Goal: Information Seeking & Learning: Compare options

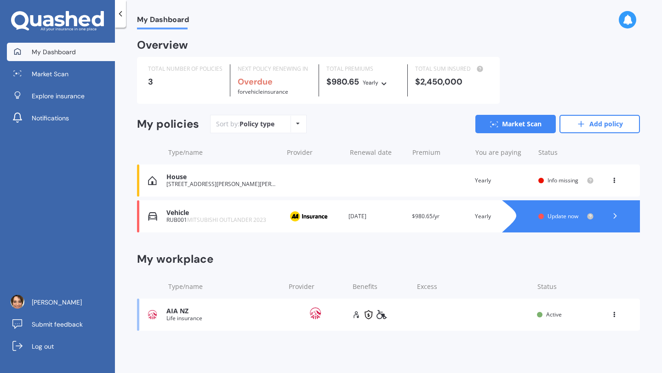
click at [573, 219] on span "Update now" at bounding box center [563, 216] width 31 height 8
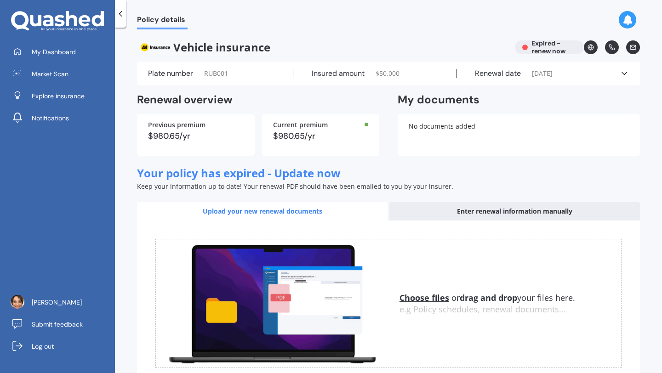
click at [489, 211] on div "Enter renewal information manually" at bounding box center [514, 211] width 251 height 18
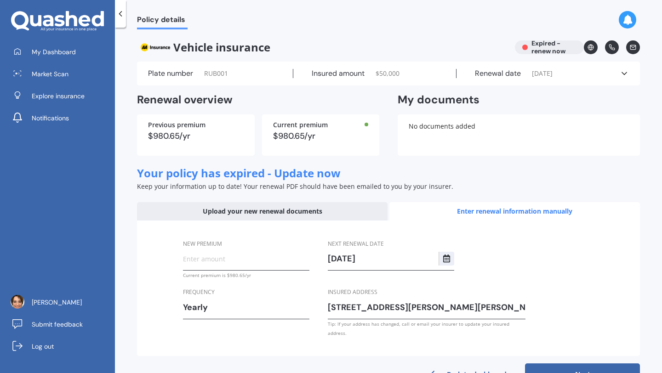
click at [263, 210] on div "Upload your new renewal documents" at bounding box center [262, 211] width 251 height 18
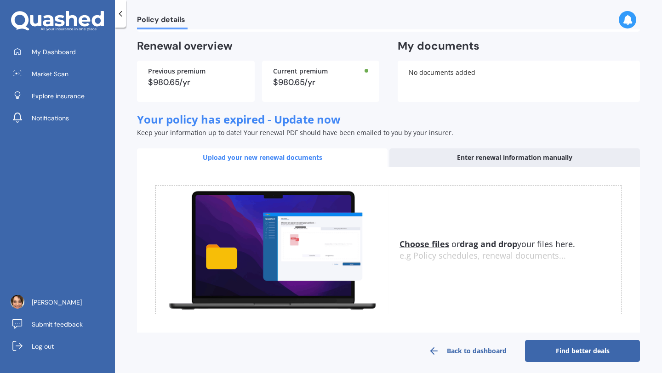
scroll to position [58, 0]
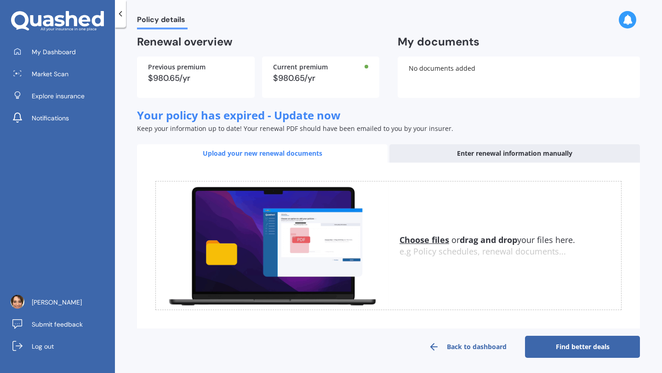
click at [430, 239] on u "Choose files" at bounding box center [425, 239] width 50 height 11
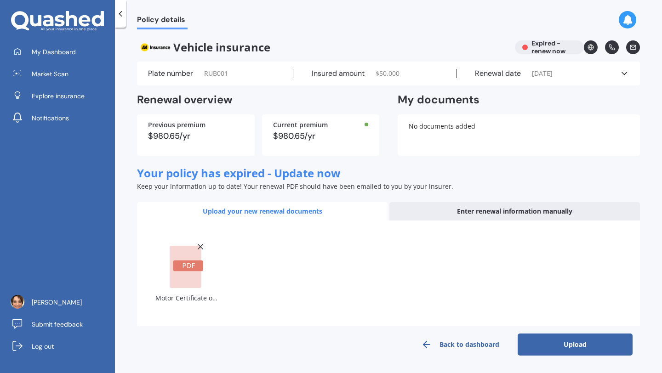
scroll to position [0, 0]
click at [565, 344] on button "Upload" at bounding box center [575, 345] width 115 height 22
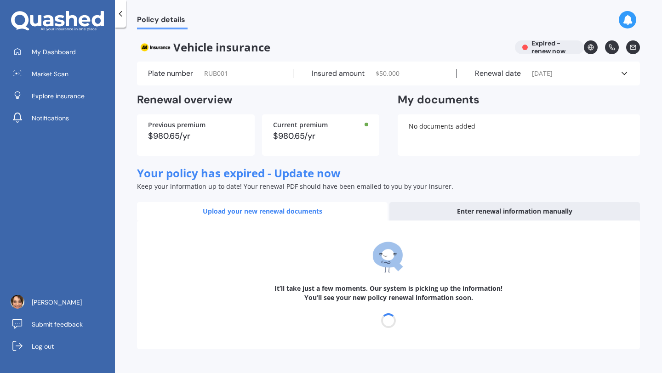
select select "22"
select select "07"
select select "2026"
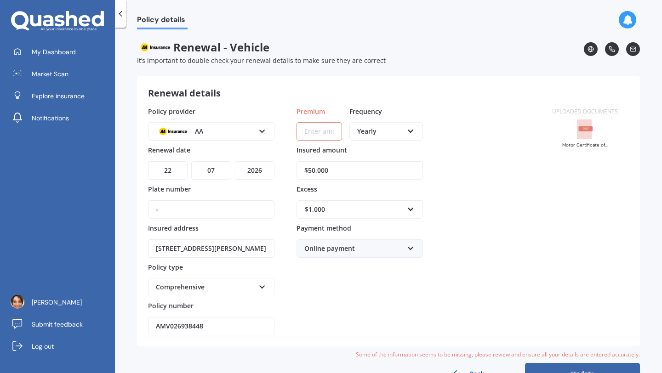
click at [199, 209] on input "-" at bounding box center [211, 209] width 126 height 18
type input "-"
type input "U"
type input "RUB001"
click at [275, 339] on div "Renewal details Policy provider AA AA AMI AMP ANZ ASB [PERSON_NAME] Ando Assura…" at bounding box center [388, 211] width 503 height 270
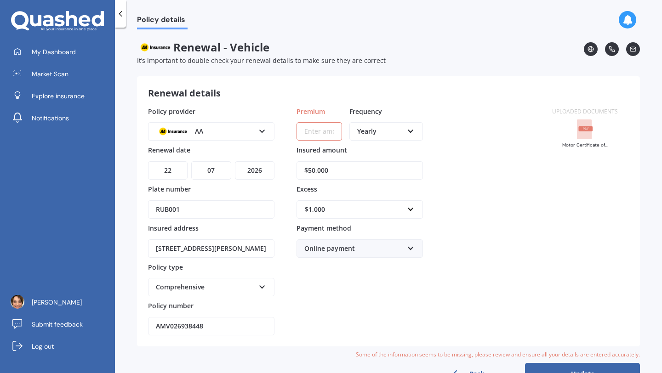
click at [320, 206] on div "$1,000" at bounding box center [354, 210] width 99 height 10
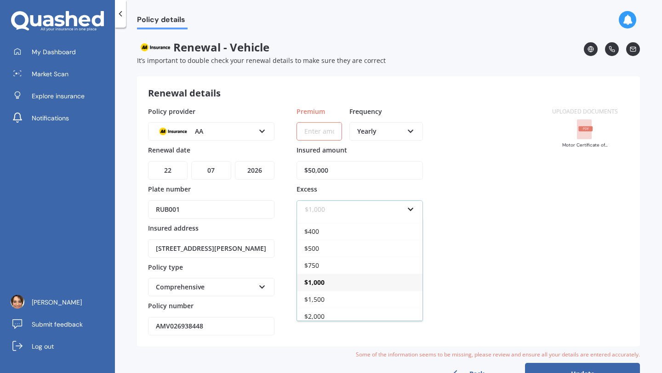
scroll to position [16, 0]
click at [337, 313] on div "$2,000" at bounding box center [360, 312] width 126 height 17
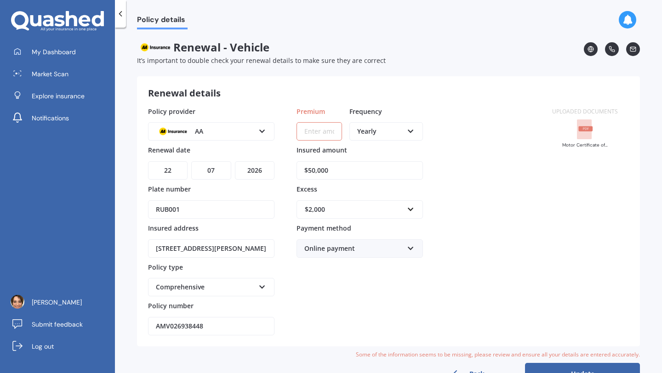
click at [319, 131] on input "Premium" at bounding box center [320, 131] width 46 height 18
drag, startPoint x: 333, startPoint y: 128, endPoint x: 165, endPoint y: 131, distance: 168.3
click at [174, 130] on div "Policy provider AA AA AMI AMP ANZ ASB Aioi Nissay Dowa Ando Assurant Autosure B…" at bounding box center [344, 221] width 393 height 229
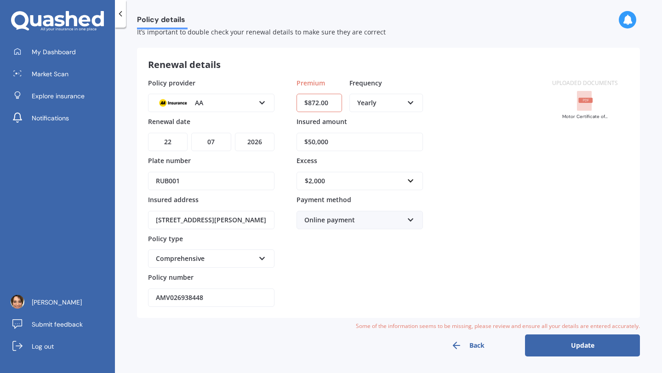
type input "$872.00"
click at [583, 345] on button "Update" at bounding box center [582, 346] width 115 height 22
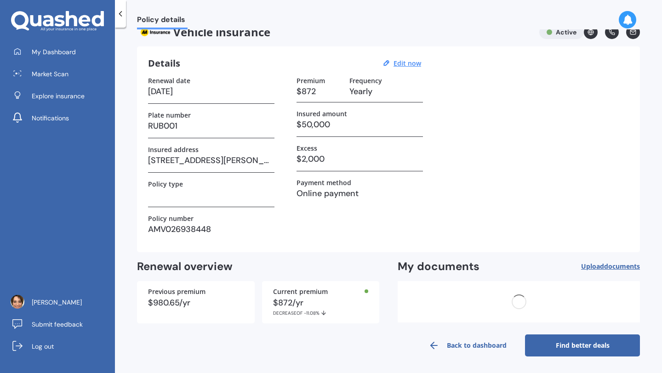
scroll to position [0, 0]
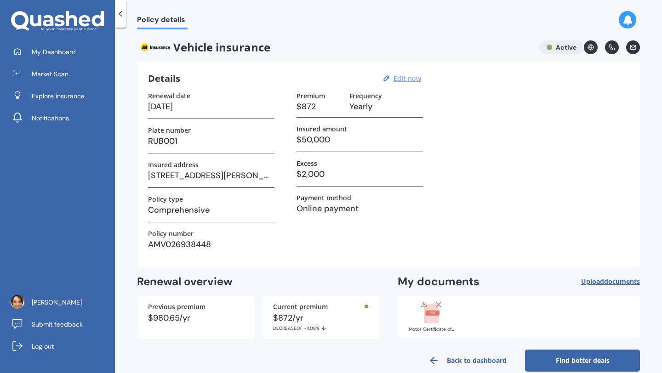
click at [410, 78] on u "Edit now" at bounding box center [408, 78] width 28 height 9
select select "22"
select select "07"
select select "2026"
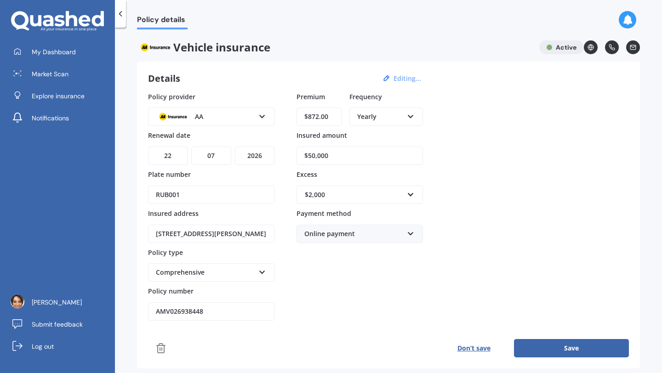
drag, startPoint x: 348, startPoint y: 152, endPoint x: 188, endPoint y: 153, distance: 160.0
click at [200, 151] on div "Policy provider AA AA AMI AMP ANZ ASB Aioi Nissay Dowa Ando Assurant Autosure B…" at bounding box center [388, 206] width 481 height 229
type input "$39,600"
click at [573, 346] on button "Save" at bounding box center [571, 348] width 115 height 18
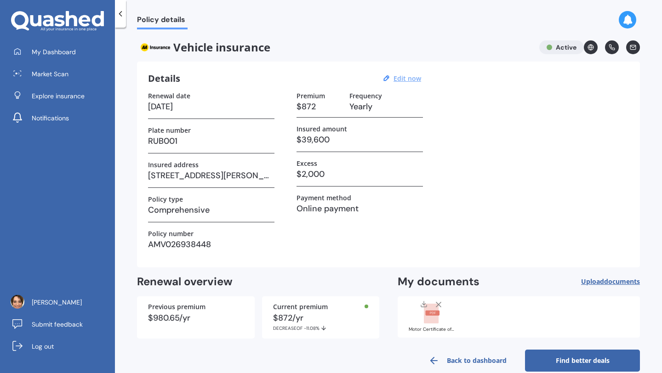
click at [583, 361] on link "Find better deals" at bounding box center [582, 361] width 115 height 22
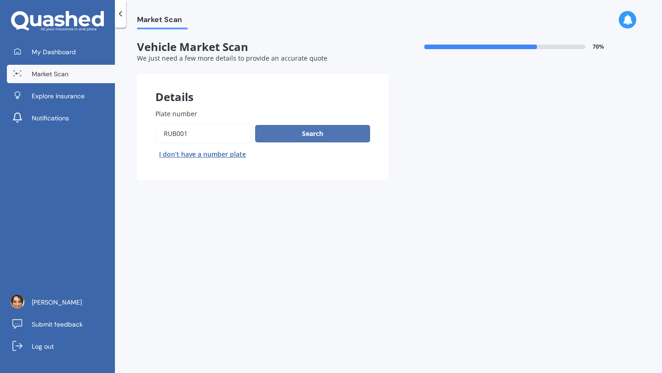
click at [310, 130] on button "Search" at bounding box center [312, 133] width 115 height 17
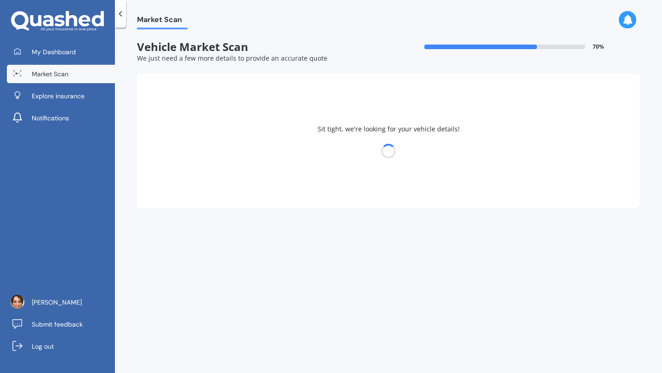
select select "MITSUBISHI"
select select "OUTLANDER"
select select "01"
select select "11"
select select "1971"
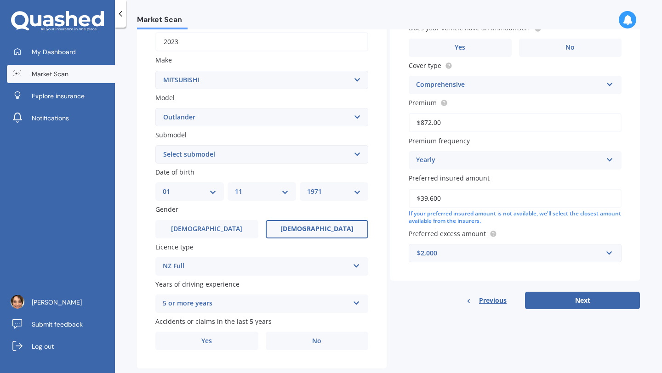
scroll to position [170, 0]
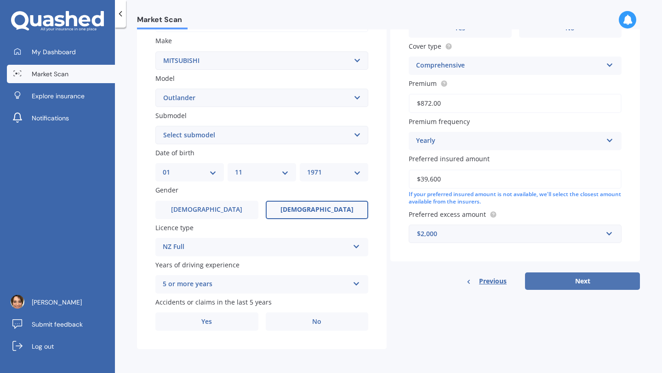
click at [586, 275] on button "Next" at bounding box center [582, 281] width 115 height 17
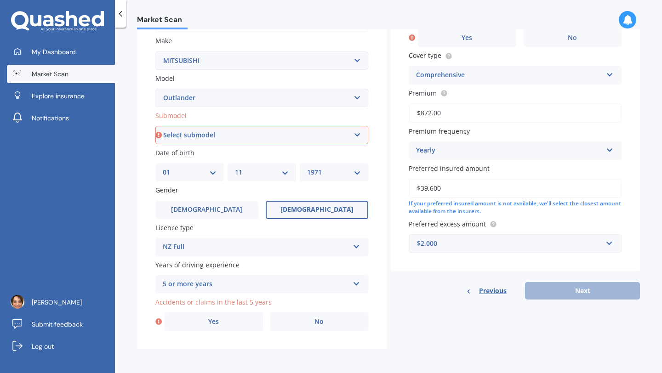
click at [329, 139] on select "Select submodel (All other) 2.4 Litre Station Wagon 3.0 Litre AWD 3.0 VRX Auto …" at bounding box center [261, 135] width 213 height 18
select select "SPORT 2.5P/CVT"
click at [155, 126] on select "Select submodel (All other) 2.4 Litre Station Wagon 3.0 Litre AWD 3.0 VRX Auto …" at bounding box center [261, 135] width 213 height 18
click at [326, 314] on label "No" at bounding box center [319, 322] width 98 height 18
click at [0, 0] on input "No" at bounding box center [0, 0] width 0 height 0
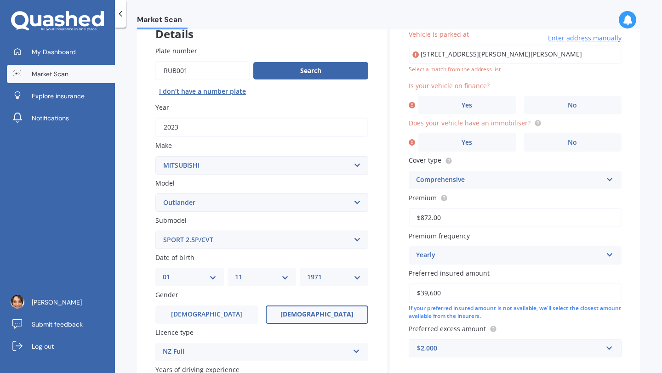
scroll to position [63, 0]
type input "[STREET_ADDRESS][PERSON_NAME][PERSON_NAME]"
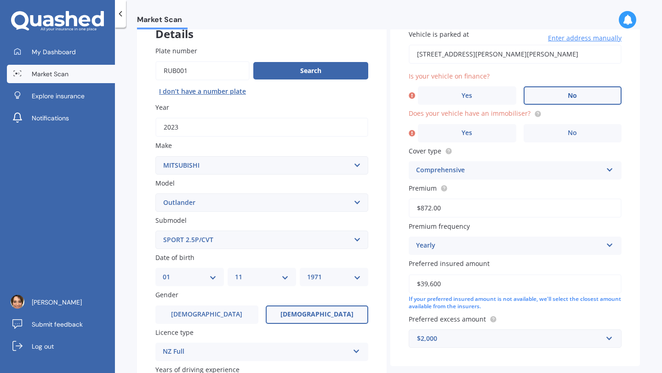
click at [571, 96] on span "No" at bounding box center [572, 96] width 9 height 8
click at [0, 0] on input "No" at bounding box center [0, 0] width 0 height 0
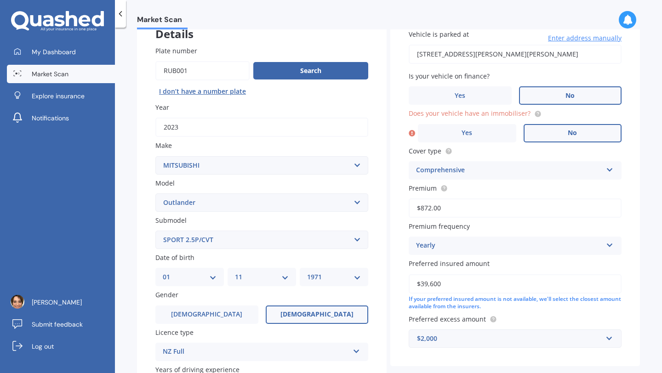
click at [570, 133] on span "No" at bounding box center [572, 133] width 9 height 8
click at [0, 0] on input "No" at bounding box center [0, 0] width 0 height 0
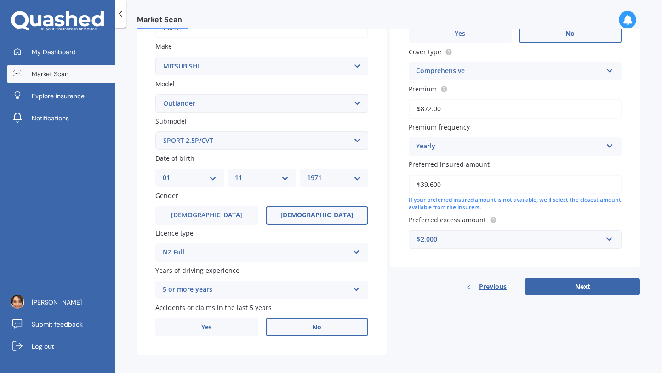
scroll to position [170, 0]
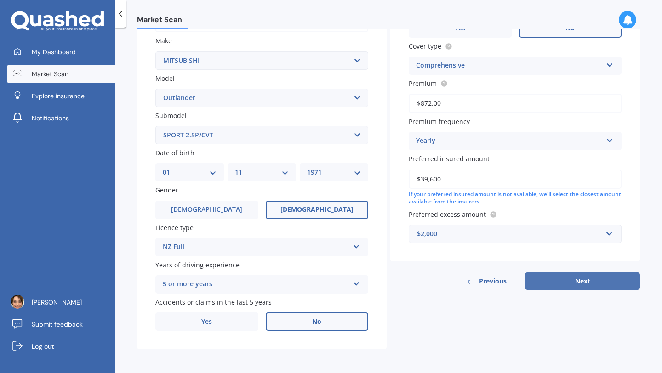
click at [574, 282] on button "Next" at bounding box center [582, 281] width 115 height 17
select select "01"
select select "11"
select select "1971"
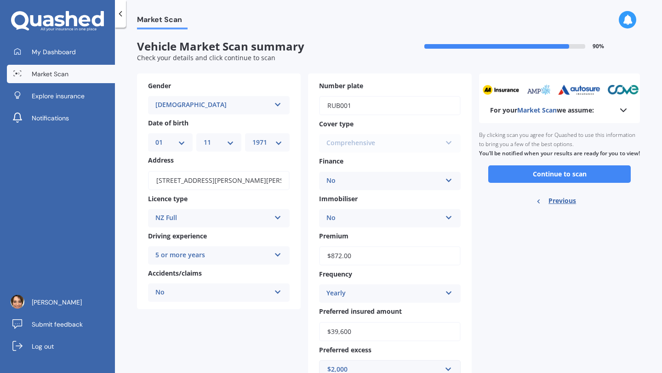
scroll to position [0, 0]
click at [556, 183] on button "Continue to scan" at bounding box center [559, 174] width 143 height 17
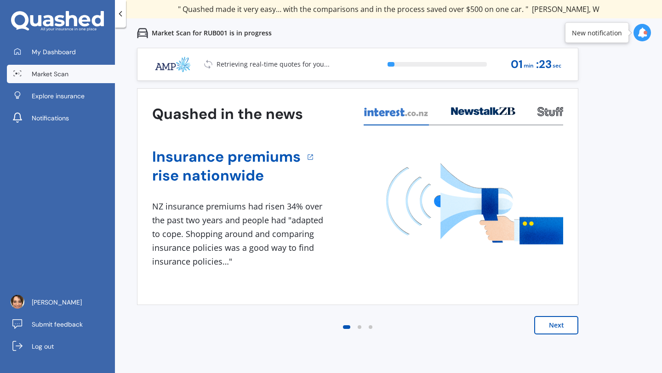
click at [557, 329] on button "Next" at bounding box center [556, 325] width 44 height 18
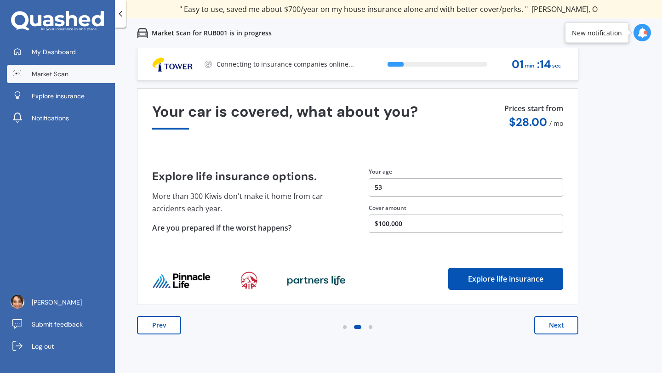
click at [558, 329] on button "Next" at bounding box center [556, 325] width 44 height 18
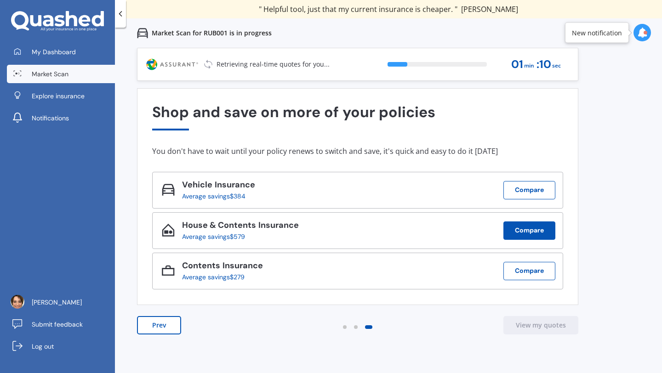
click at [535, 229] on button "Compare" at bounding box center [529, 231] width 52 height 18
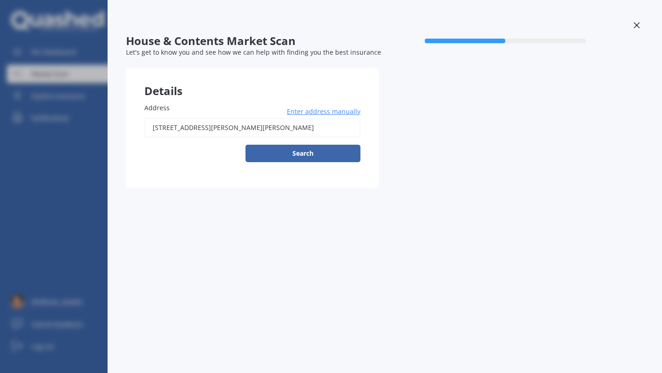
click at [306, 151] on button "Search" at bounding box center [303, 153] width 115 height 17
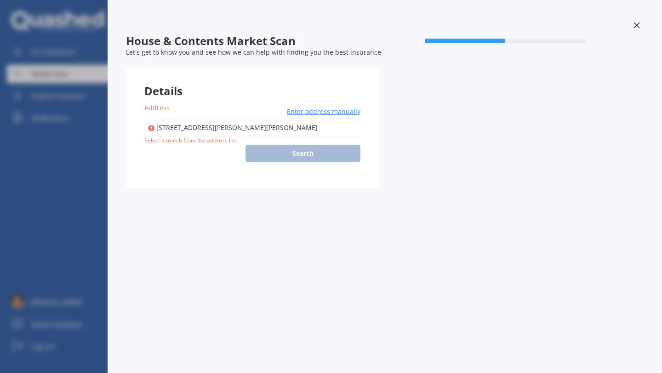
type input "[STREET_ADDRESS][PERSON_NAME][PERSON_NAME]"
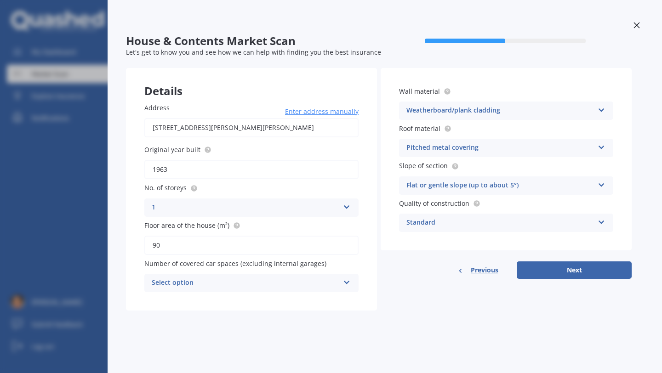
click at [597, 145] on div "Pitched metal covering Flat fibre cement Flat membrane Flat metal covering Pitc…" at bounding box center [506, 148] width 214 height 18
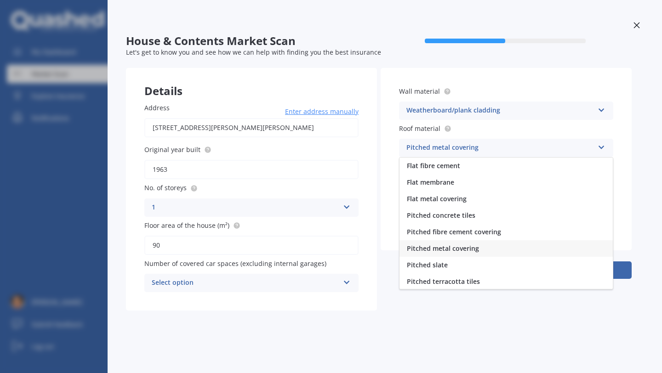
click at [597, 146] on div "Pitched metal covering Flat fibre cement Flat membrane Flat metal covering Pitc…" at bounding box center [506, 148] width 214 height 18
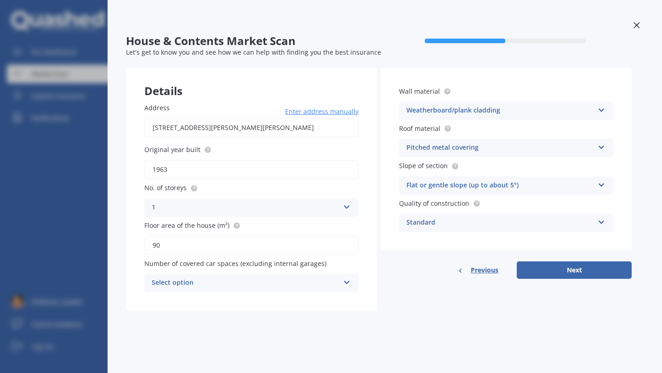
click at [301, 209] on div "1" at bounding box center [246, 207] width 188 height 11
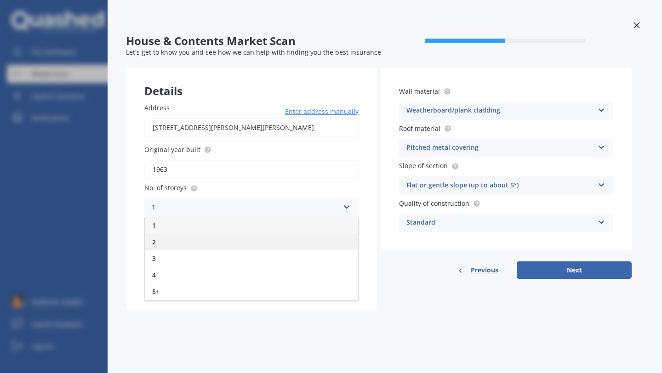
click at [257, 240] on div "2" at bounding box center [251, 242] width 213 height 17
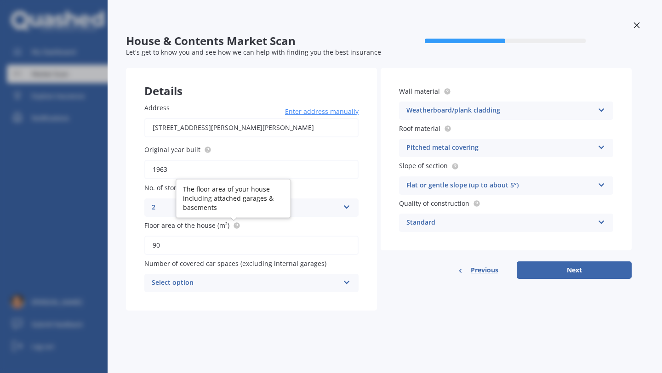
click at [236, 225] on icon at bounding box center [237, 225] width 2 height 2
drag, startPoint x: 173, startPoint y: 251, endPoint x: 104, endPoint y: 233, distance: 71.3
click at [110, 233] on div "House & Contents Market Scan 50 % Let's get to know you and see how we can help…" at bounding box center [385, 186] width 554 height 373
type input "203"
click at [202, 351] on div "House & Contents Market Scan 50 % Let's get to know you and see how we can help…" at bounding box center [385, 186] width 554 height 373
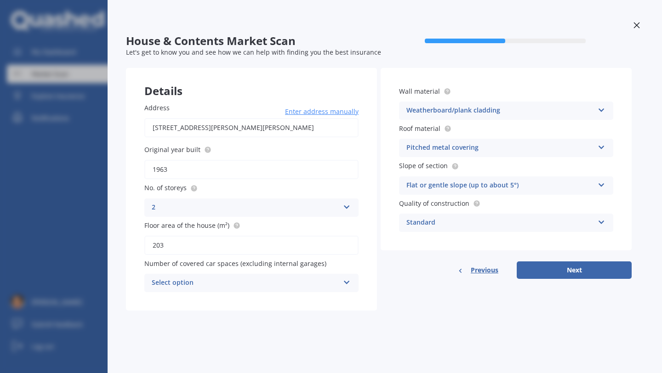
click at [288, 284] on div "Select option" at bounding box center [246, 283] width 188 height 11
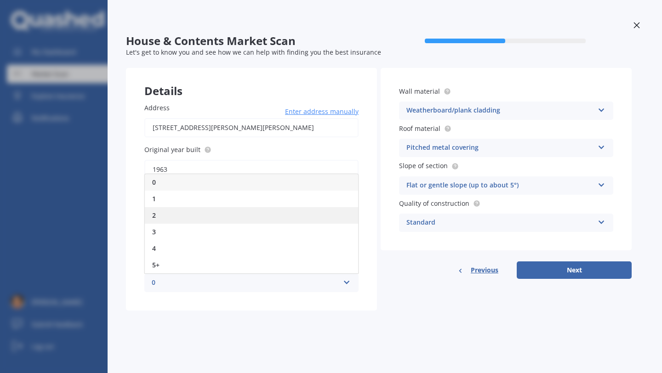
click at [206, 220] on div "2" at bounding box center [251, 215] width 213 height 17
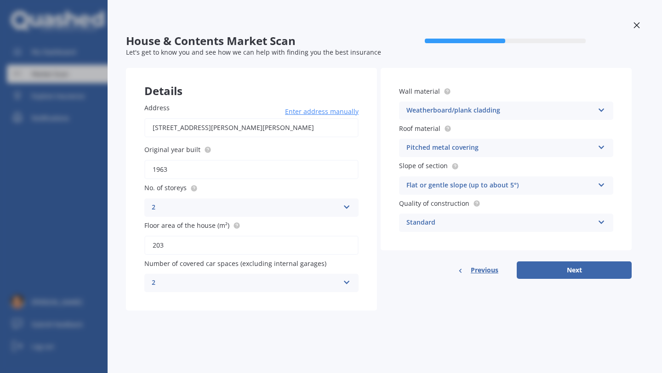
click at [262, 282] on div "2" at bounding box center [246, 283] width 188 height 11
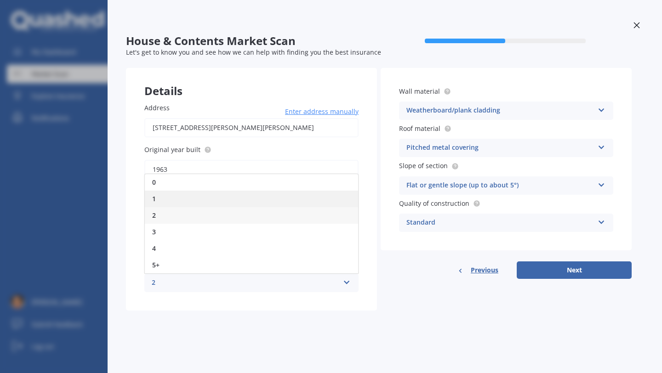
click at [232, 205] on div "1" at bounding box center [251, 199] width 213 height 17
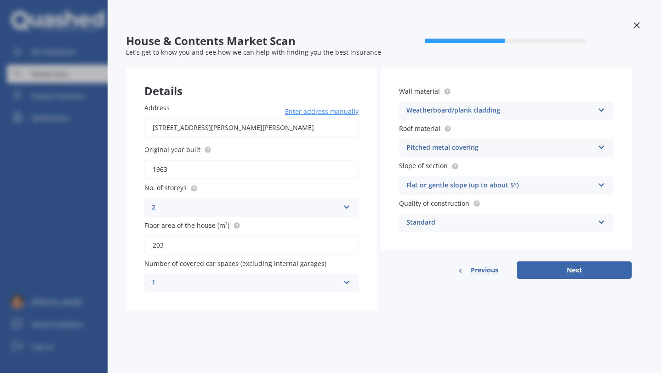
click at [283, 281] on div "1" at bounding box center [246, 283] width 188 height 11
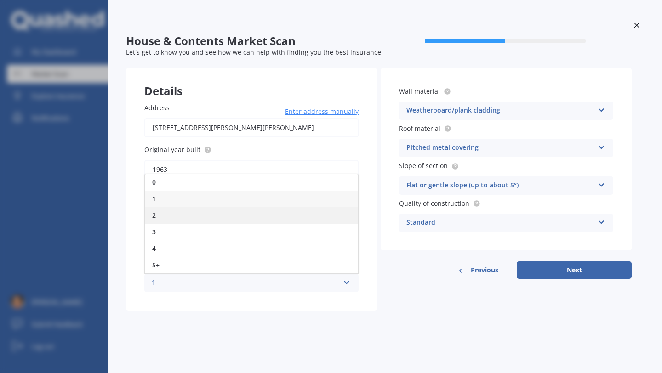
click at [251, 215] on div "2" at bounding box center [251, 215] width 213 height 17
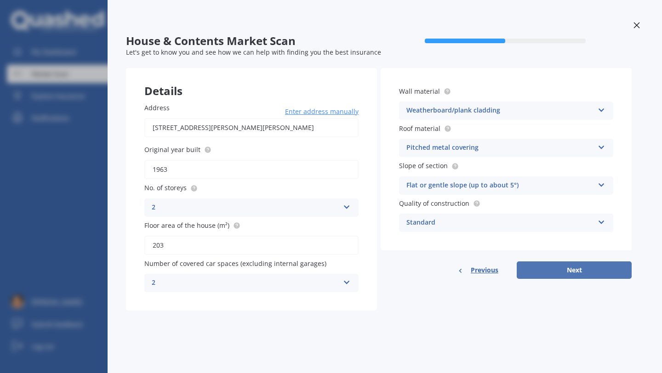
click at [574, 268] on button "Next" at bounding box center [574, 270] width 115 height 17
select select "01"
select select "11"
select select "1971"
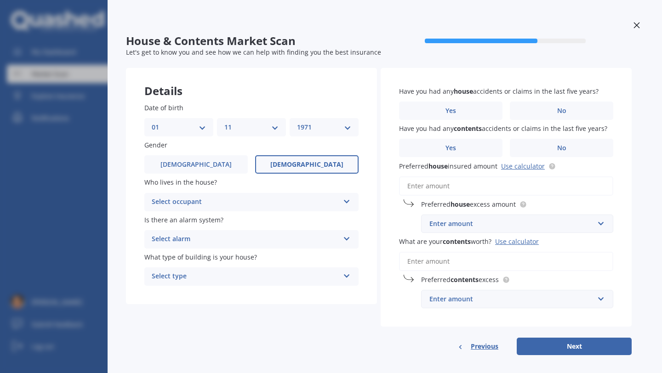
click at [311, 203] on div "Select occupant" at bounding box center [246, 202] width 188 height 11
click at [278, 217] on div "Owner" at bounding box center [251, 220] width 213 height 17
click at [263, 241] on div "Select alarm" at bounding box center [246, 239] width 188 height 11
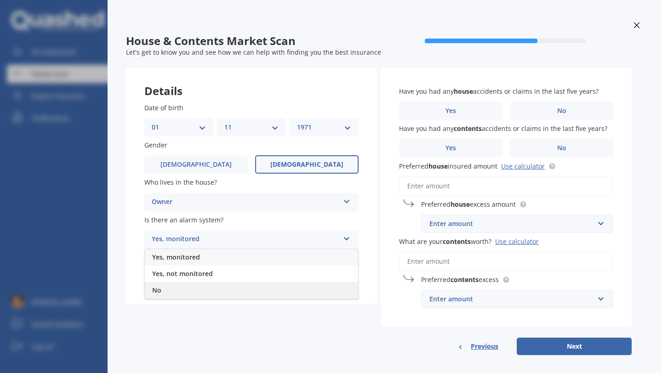
click at [225, 290] on div "No" at bounding box center [251, 290] width 213 height 17
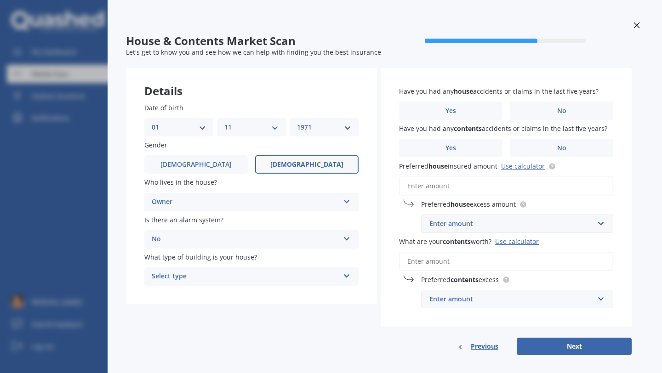
click at [241, 279] on div "Select type" at bounding box center [246, 276] width 188 height 11
click at [228, 298] on div "Freestanding" at bounding box center [251, 294] width 213 height 17
click at [557, 112] on span "No" at bounding box center [561, 111] width 9 height 8
click at [0, 0] on input "No" at bounding box center [0, 0] width 0 height 0
click at [560, 149] on span "No" at bounding box center [561, 148] width 9 height 8
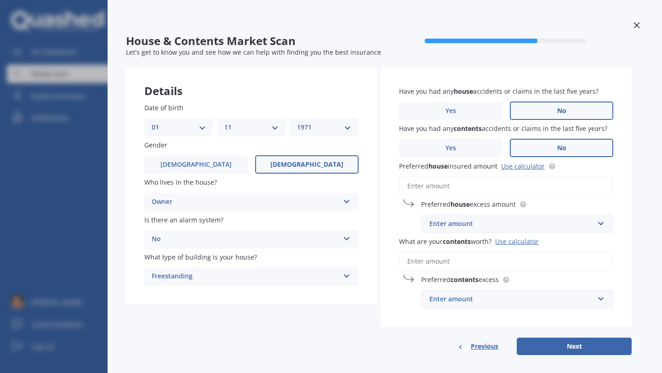
click at [0, 0] on input "No" at bounding box center [0, 0] width 0 height 0
click at [526, 166] on link "Use calculator" at bounding box center [523, 166] width 44 height 9
click at [444, 186] on input "Preferred house insured amount Use calculator" at bounding box center [506, 186] width 214 height 19
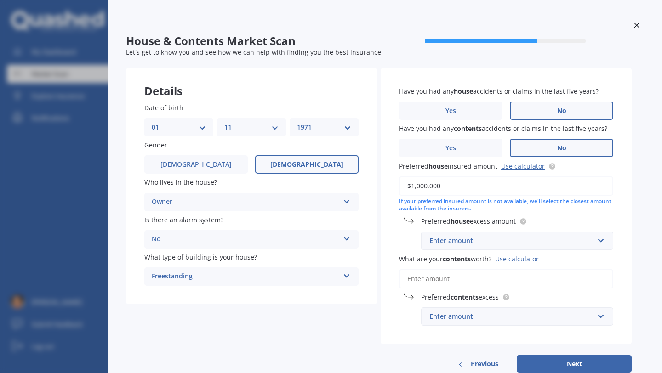
type input "$1,000,000"
click at [449, 239] on div "Enter amount" at bounding box center [511, 241] width 165 height 10
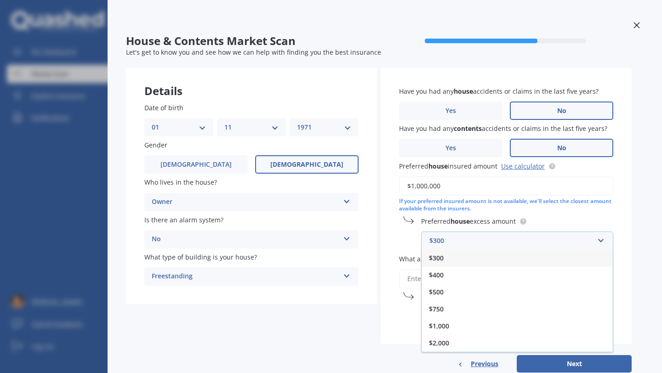
click at [440, 343] on span "$2,000" at bounding box center [439, 343] width 20 height 9
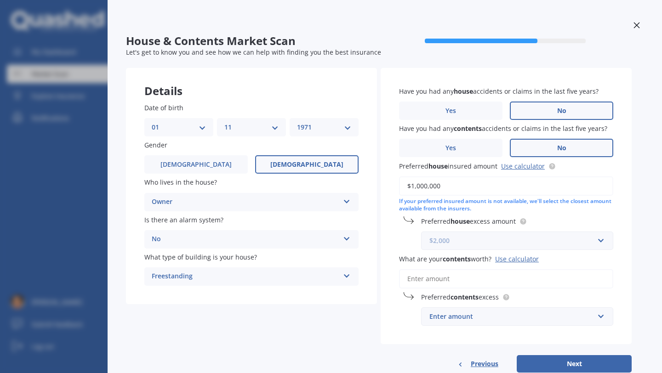
click at [603, 242] on input "text" at bounding box center [514, 240] width 184 height 17
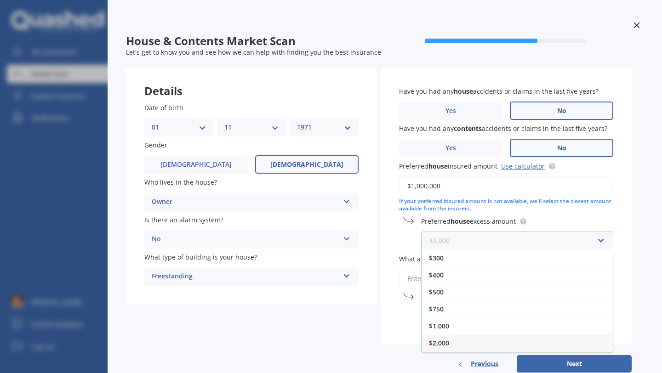
click at [603, 242] on input "text" at bounding box center [514, 240] width 184 height 17
click at [445, 344] on span "$2,000" at bounding box center [439, 343] width 20 height 9
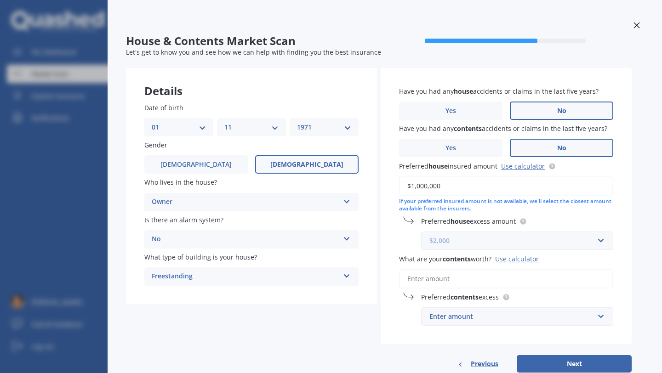
scroll to position [26, 0]
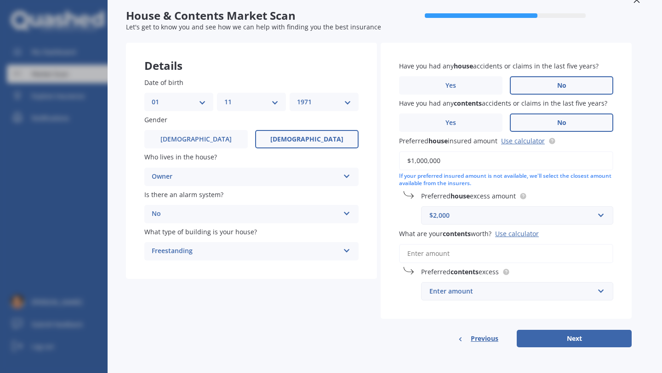
click at [518, 234] on div "Use calculator" at bounding box center [517, 233] width 44 height 9
click at [518, 244] on input "What are your contents worth? Use calculator" at bounding box center [506, 253] width 214 height 19
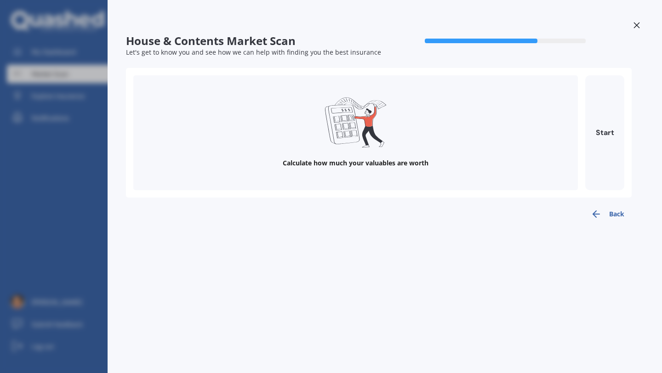
scroll to position [0, 0]
click at [607, 130] on button "Start" at bounding box center [604, 132] width 39 height 115
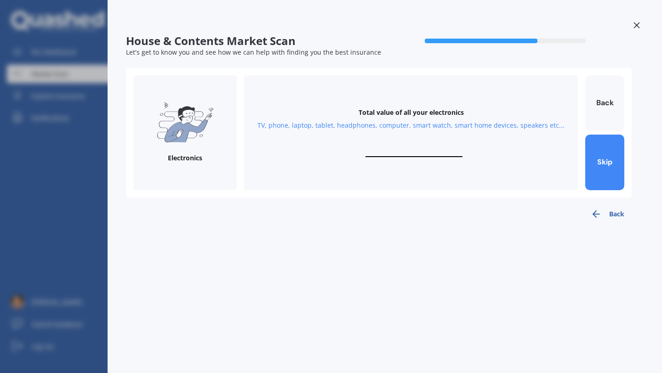
click at [397, 153] on input "text" at bounding box center [414, 152] width 97 height 9
type input "$9,000"
click at [611, 155] on button "Next" at bounding box center [604, 163] width 39 height 56
click at [406, 151] on input "text" at bounding box center [414, 152] width 97 height 9
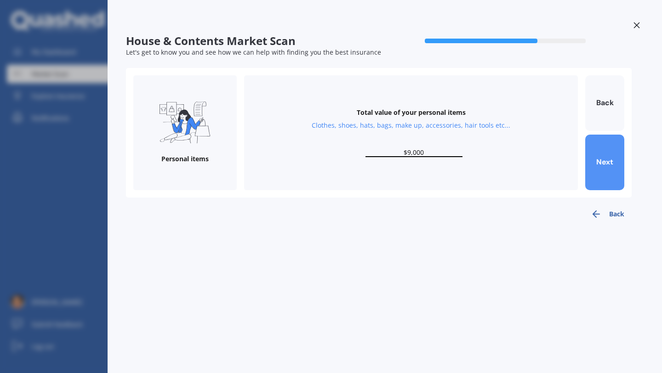
type input "$9,000"
click at [601, 160] on button "Next" at bounding box center [604, 163] width 39 height 56
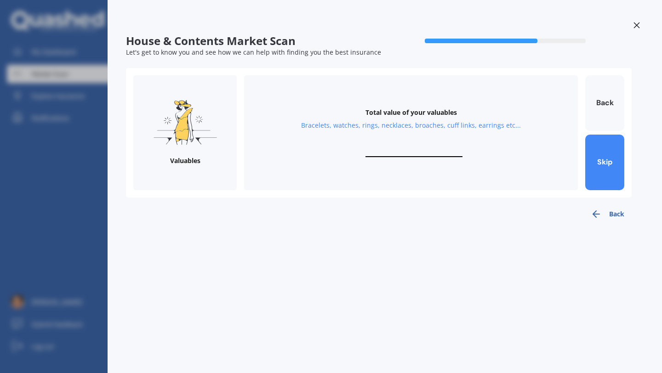
click at [432, 147] on div "Total value of your valuables Bracelets, watches, rings, necklaces, broaches, c…" at bounding box center [411, 132] width 334 height 115
click at [411, 149] on input "text" at bounding box center [414, 152] width 97 height 9
type input "$20,000"
click at [605, 163] on button "Next" at bounding box center [604, 163] width 39 height 56
click at [425, 147] on div "Total value of your kitchen items Kitchen appliances, utensils, china, glasswar…" at bounding box center [411, 132] width 334 height 115
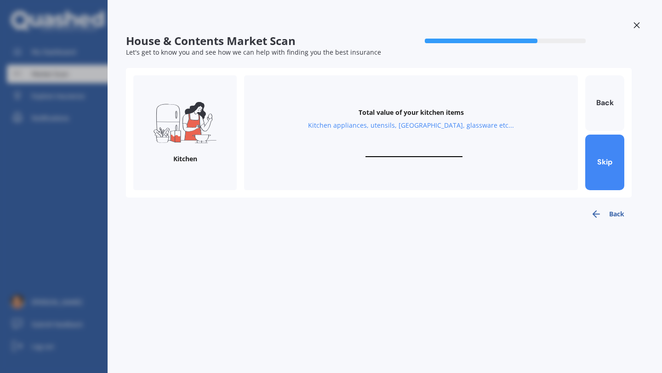
click at [412, 152] on input "text" at bounding box center [414, 152] width 97 height 9
type input "$5,000"
click at [598, 164] on button "Next" at bounding box center [604, 163] width 39 height 56
click at [404, 152] on input "text" at bounding box center [414, 152] width 97 height 9
drag, startPoint x: 442, startPoint y: 286, endPoint x: 440, endPoint y: 267, distance: 19.8
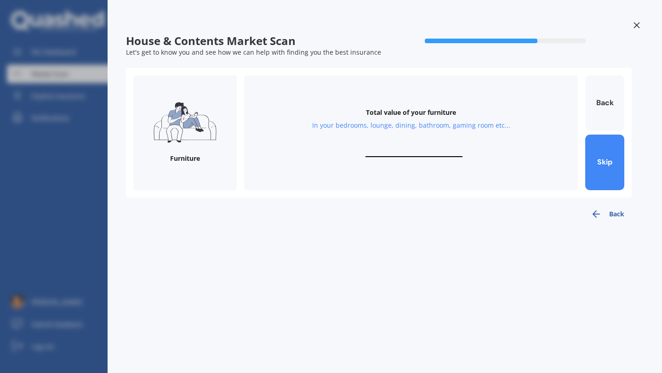
click at [440, 268] on div "House & Contents Market Scan 70 % Let's get to know you and see how we can help…" at bounding box center [385, 186] width 554 height 373
click at [415, 150] on input "text" at bounding box center [414, 152] width 97 height 9
type input "$30,000"
click at [602, 168] on button "Next" at bounding box center [604, 163] width 39 height 56
click at [432, 143] on div "Total value of your whiteware Washing machine, dryer, dehumidifier, stove, frid…" at bounding box center [411, 132] width 334 height 115
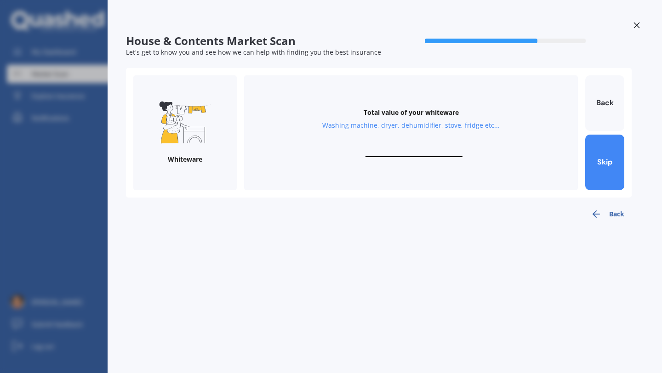
click at [423, 155] on input "text" at bounding box center [414, 152] width 97 height 9
type input "$10,000"
click at [603, 168] on button "Next" at bounding box center [604, 163] width 39 height 56
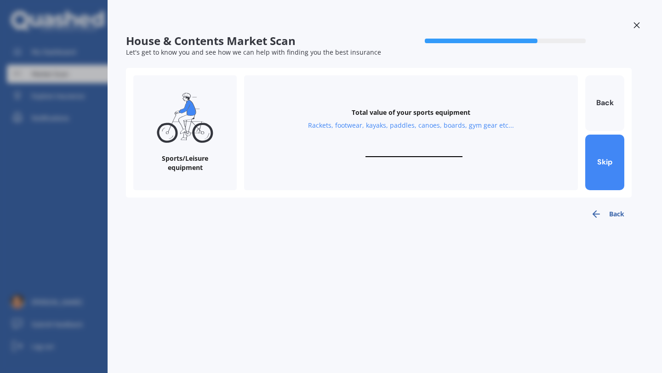
click at [412, 151] on input "text" at bounding box center [414, 152] width 97 height 9
drag, startPoint x: 408, startPoint y: 153, endPoint x: 509, endPoint y: 162, distance: 101.5
click at [492, 157] on div "Total value of your sports equipment Rackets, footwear, kayaks, paddles, canoes…" at bounding box center [411, 132] width 334 height 115
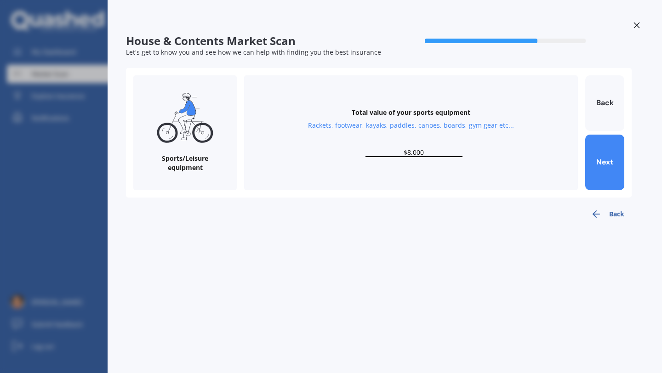
drag, startPoint x: 406, startPoint y: 152, endPoint x: 564, endPoint y: 168, distance: 158.5
click at [552, 161] on div "Total value of your sports equipment Rackets, footwear, kayaks, paddles, canoes…" at bounding box center [411, 132] width 334 height 115
type input "$10,000"
click at [607, 169] on button "Next" at bounding box center [604, 163] width 39 height 56
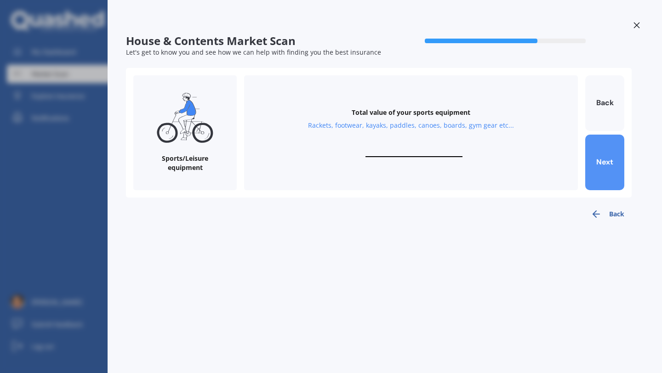
scroll to position [0, 0]
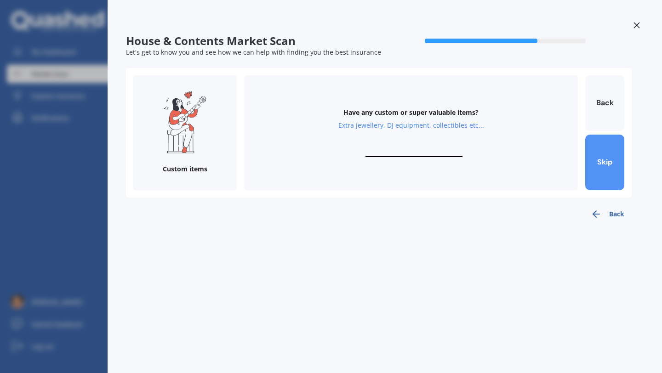
click at [604, 160] on button "Skip" at bounding box center [604, 163] width 39 height 56
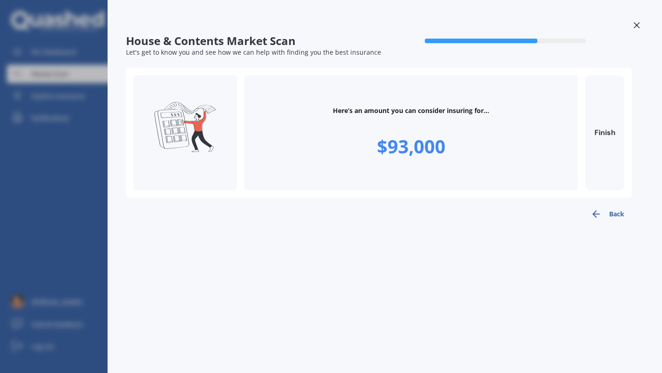
click at [604, 124] on button "Finish" at bounding box center [604, 132] width 39 height 115
type input "$93,000"
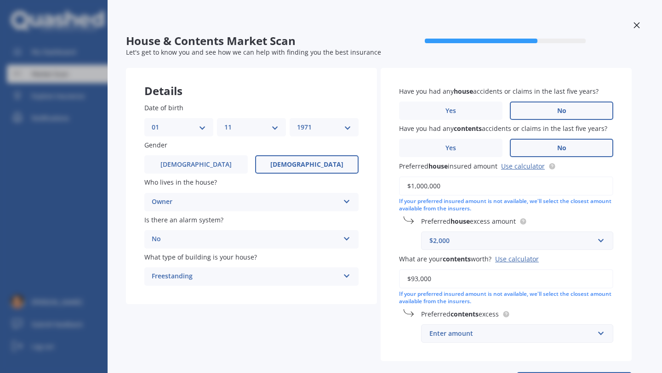
scroll to position [44, 0]
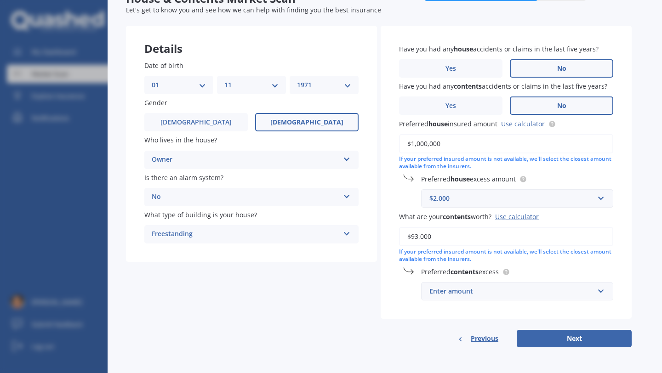
click at [539, 294] on div "Enter amount" at bounding box center [511, 291] width 165 height 10
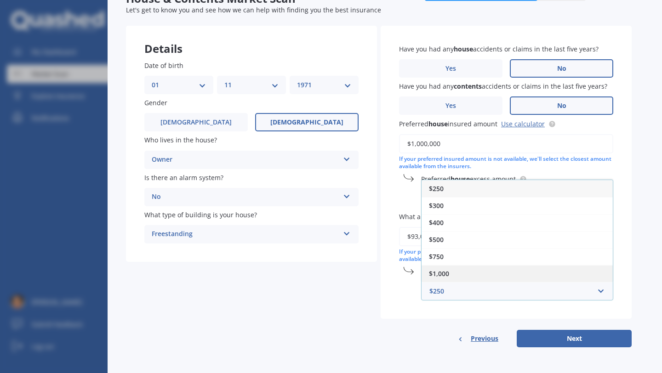
click at [457, 269] on div "$1,000" at bounding box center [517, 273] width 191 height 17
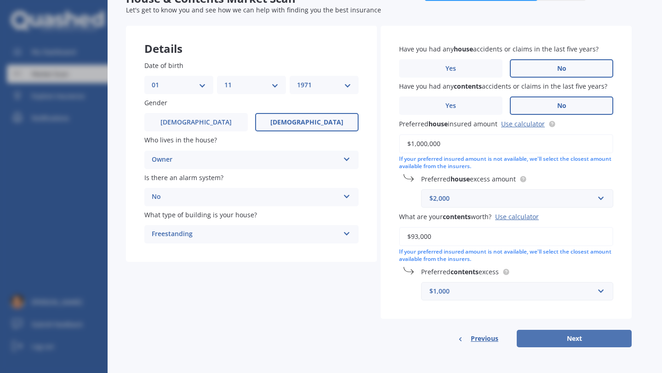
click at [569, 339] on button "Next" at bounding box center [574, 338] width 115 height 17
select select "01"
select select "11"
select select "1971"
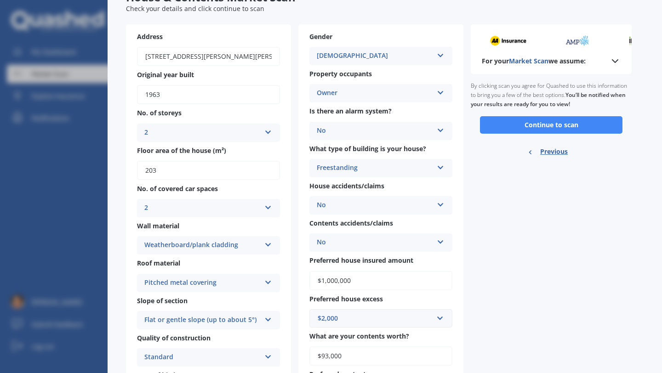
scroll to position [109, 0]
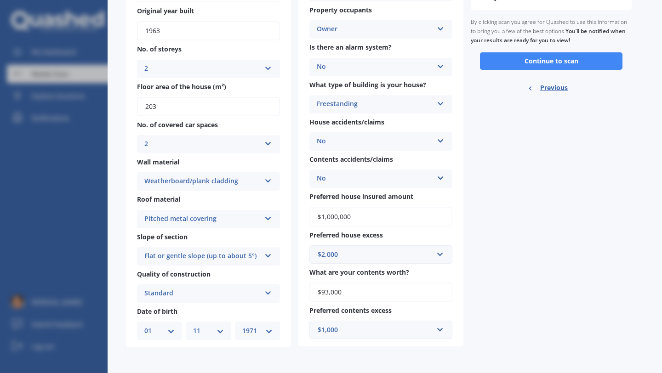
click at [544, 58] on button "Continue to scan" at bounding box center [551, 60] width 143 height 17
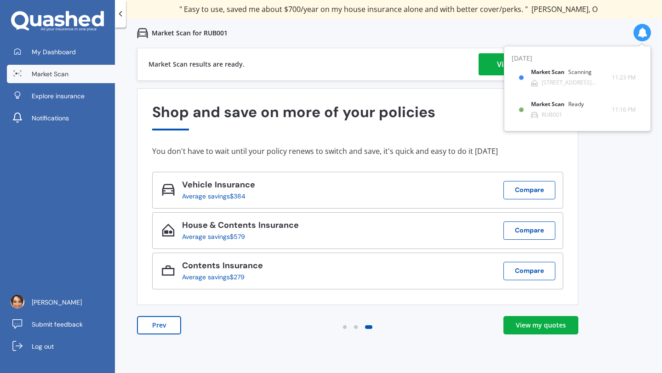
click at [556, 331] on link "View my quotes" at bounding box center [540, 325] width 75 height 18
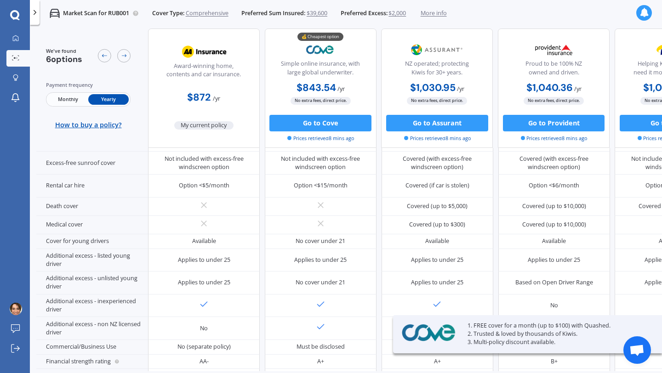
scroll to position [273, 0]
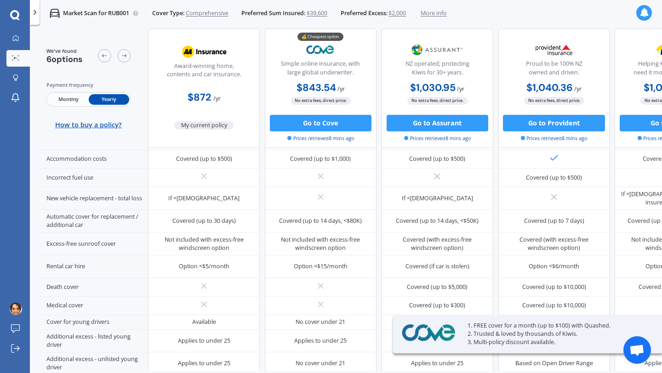
click at [34, 14] on icon at bounding box center [35, 12] width 8 height 8
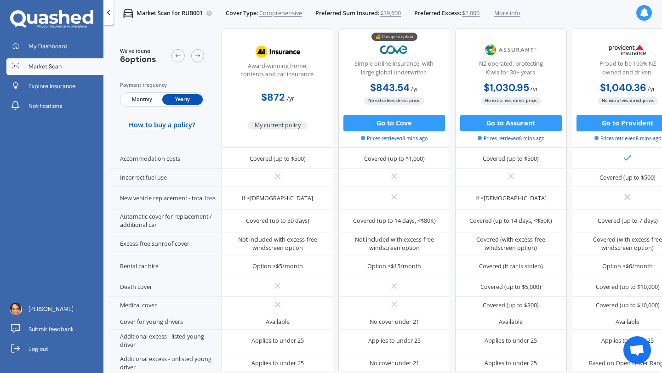
click at [53, 66] on span "Market Scan" at bounding box center [45, 67] width 33 height 8
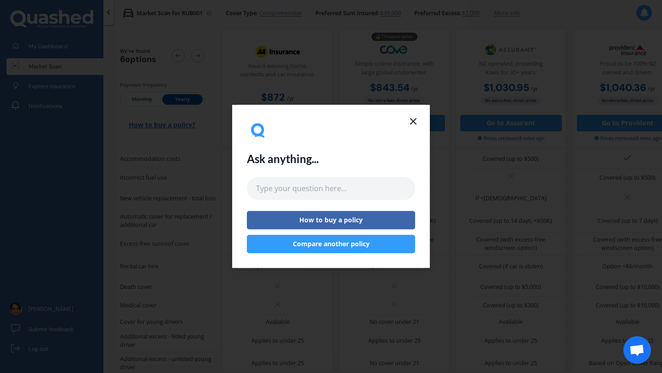
click at [414, 121] on icon at bounding box center [413, 121] width 11 height 11
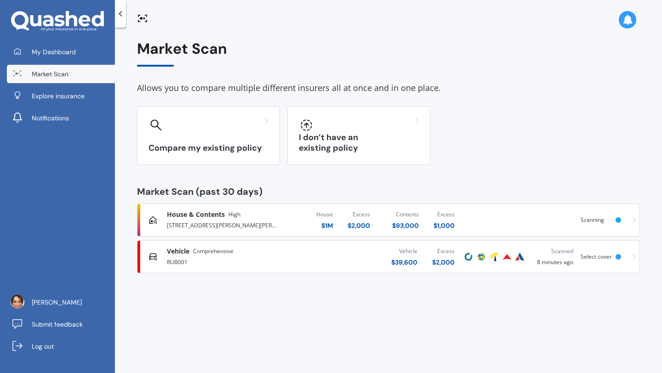
click at [216, 217] on span "House & Contents" at bounding box center [196, 214] width 58 height 9
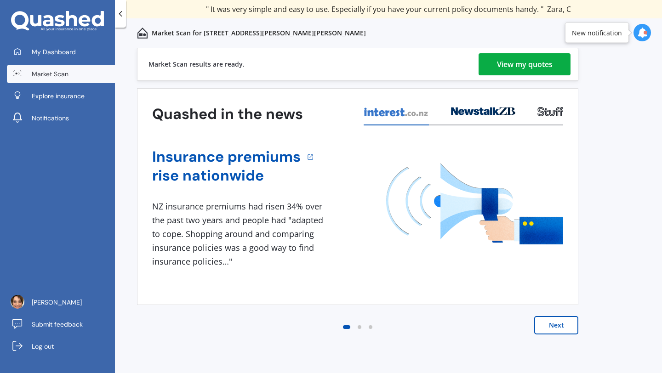
click at [547, 64] on div "View my quotes" at bounding box center [525, 64] width 56 height 22
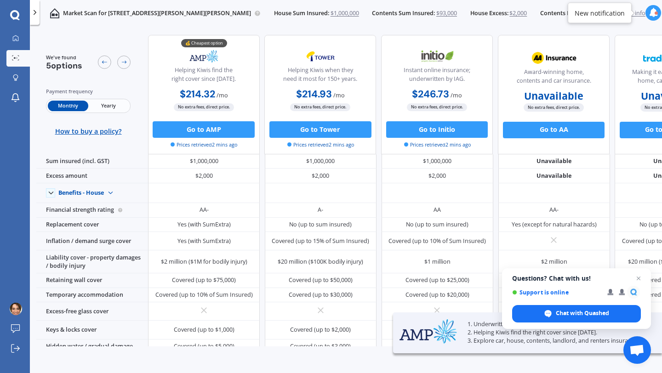
click at [108, 107] on span "Yearly" at bounding box center [109, 106] width 40 height 11
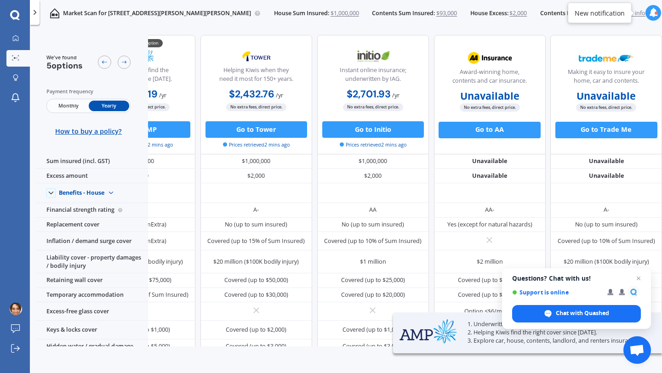
scroll to position [0, 76]
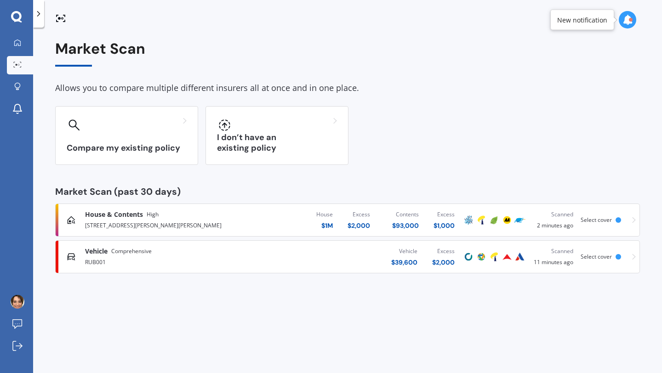
click at [117, 215] on span "House & Contents" at bounding box center [114, 214] width 58 height 9
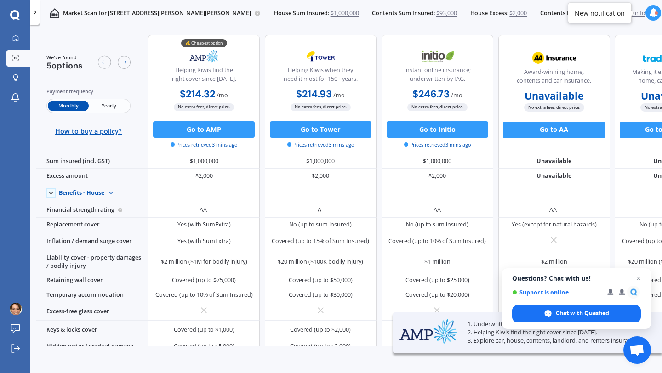
click at [106, 104] on span "Yearly" at bounding box center [109, 106] width 40 height 11
click at [60, 102] on span "Monthly" at bounding box center [68, 106] width 40 height 11
click at [112, 105] on span "Yearly" at bounding box center [109, 106] width 40 height 11
click at [68, 103] on span "Monthly" at bounding box center [68, 106] width 40 height 11
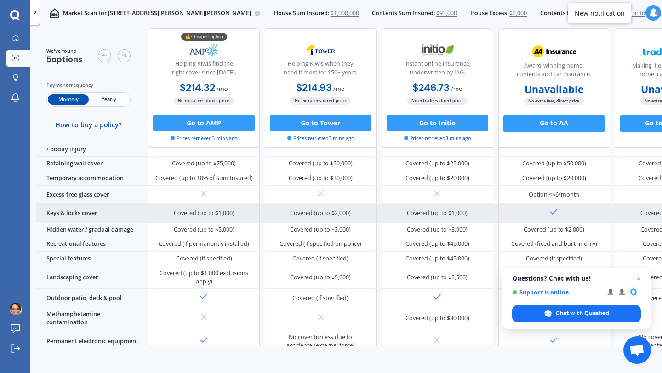
scroll to position [131, 0]
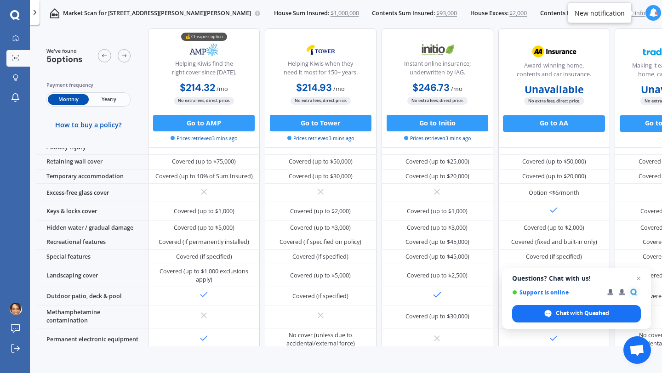
click at [110, 97] on span "Yearly" at bounding box center [109, 99] width 40 height 11
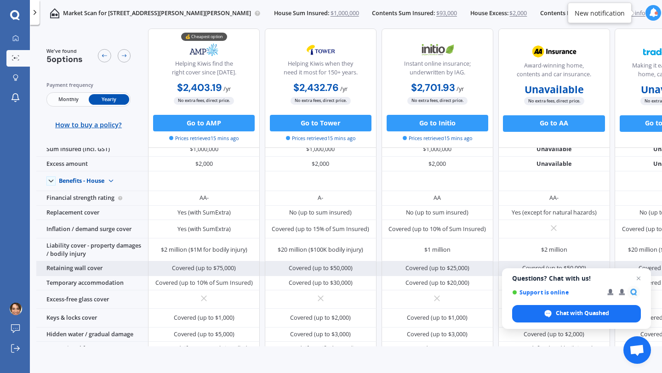
scroll to position [0, 0]
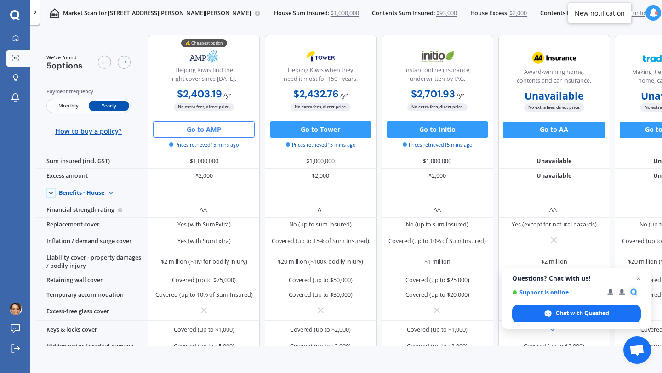
click at [208, 129] on button "Go to AMP" at bounding box center [204, 129] width 102 height 17
